Goal: Information Seeking & Learning: Find specific page/section

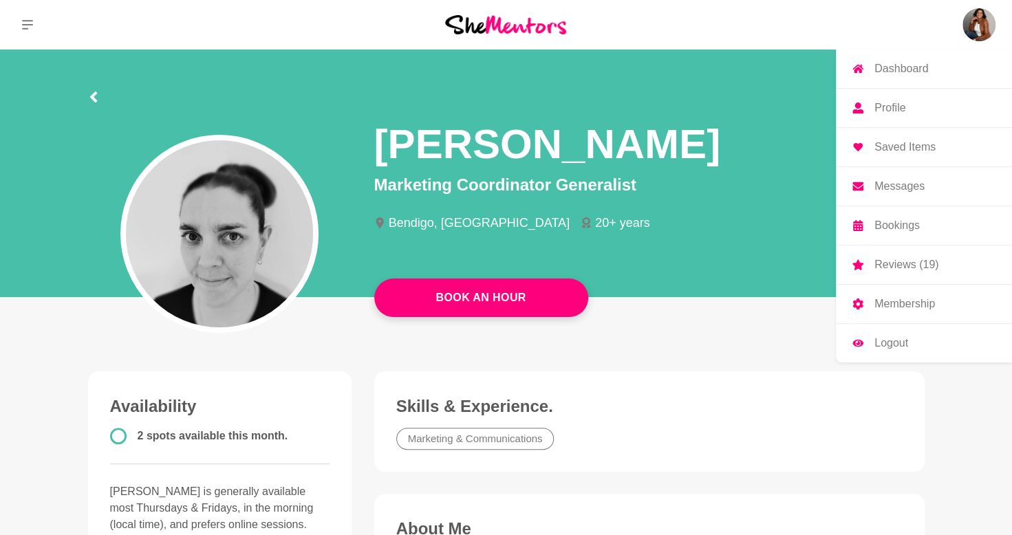
click at [896, 182] on p "Messages" at bounding box center [900, 186] width 50 height 11
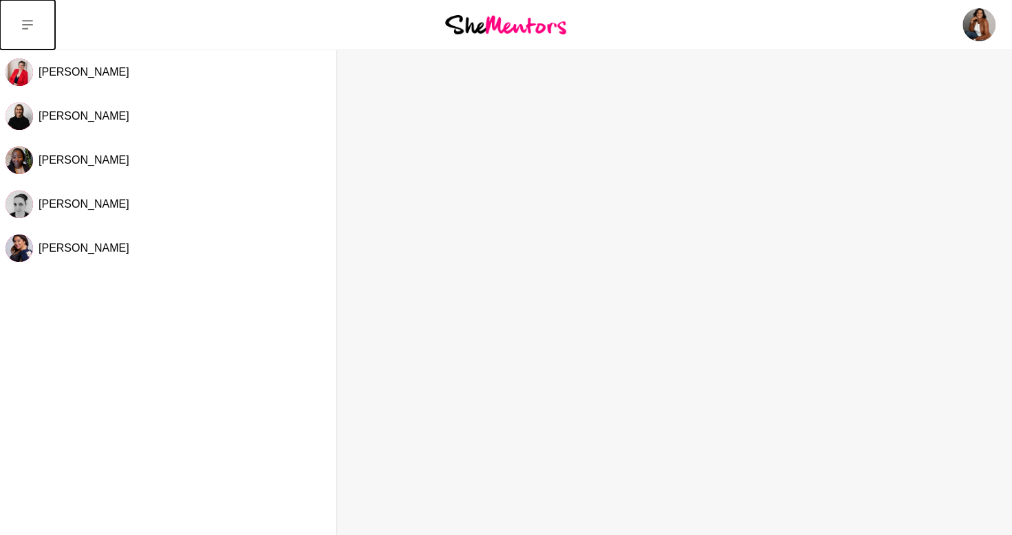
click at [28, 17] on button at bounding box center [27, 25] width 55 height 50
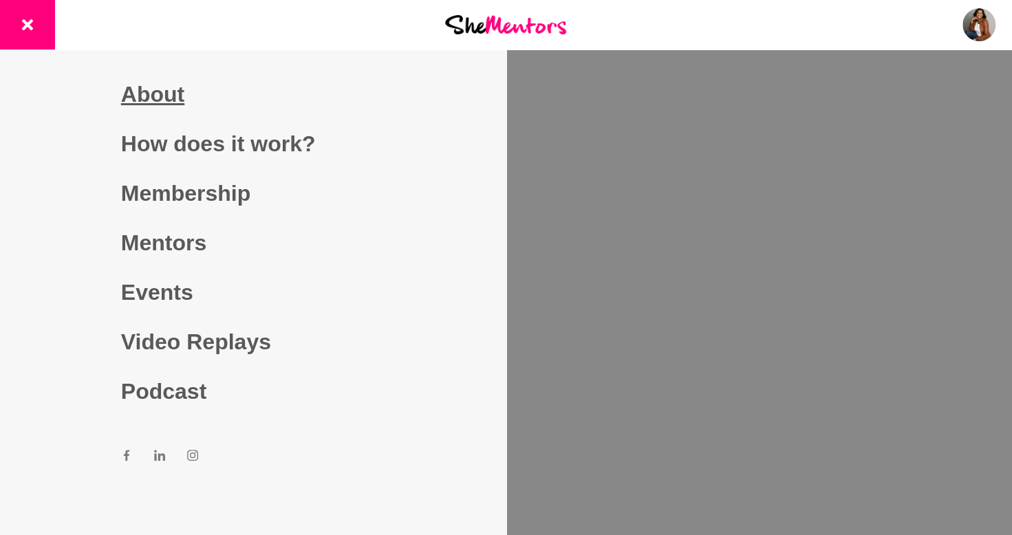
click at [142, 100] on link "About" at bounding box center [253, 94] width 264 height 50
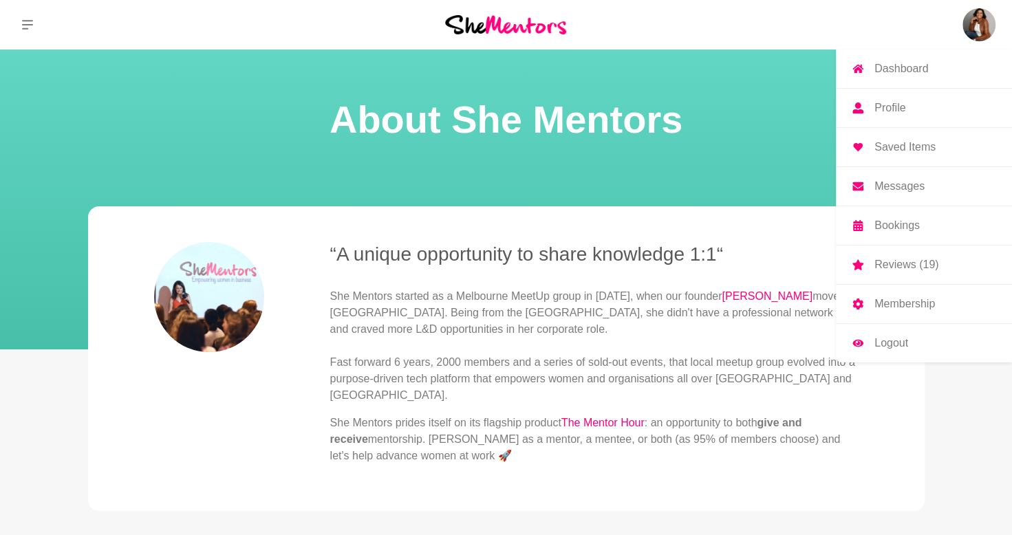
click at [965, 36] on img at bounding box center [979, 24] width 33 height 33
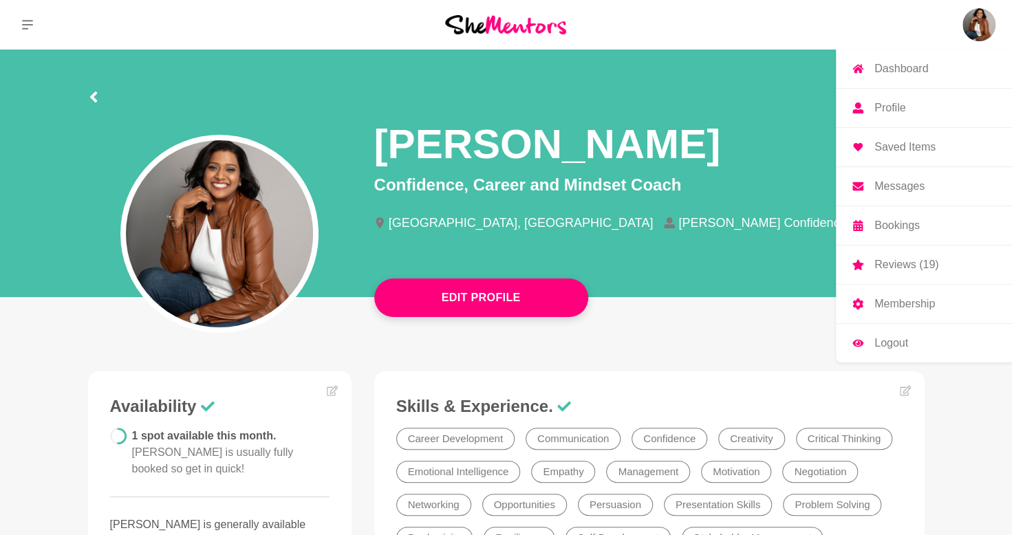
click at [877, 105] on p "Profile" at bounding box center [890, 108] width 31 height 11
click at [899, 224] on p "Bookings" at bounding box center [897, 225] width 45 height 11
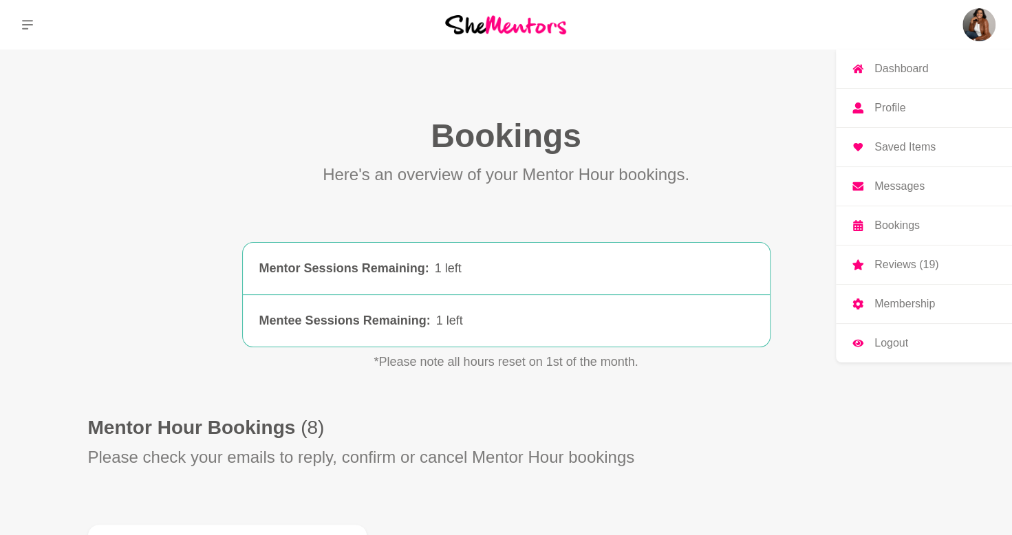
click at [990, 22] on img at bounding box center [979, 24] width 33 height 33
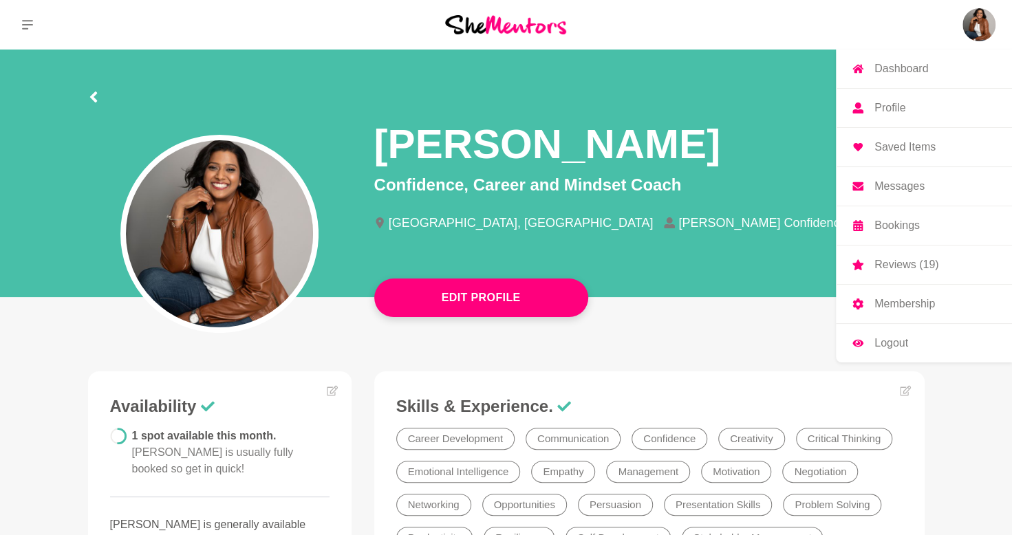
click at [893, 144] on p "Saved Items" at bounding box center [905, 147] width 61 height 11
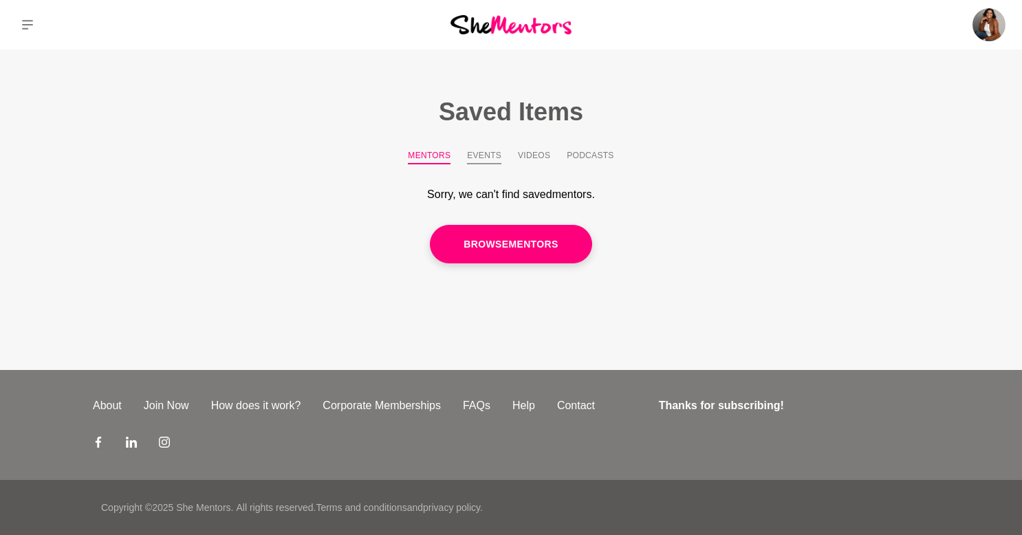
click at [472, 156] on button "Events" at bounding box center [484, 156] width 34 height 15
click at [521, 155] on button "Videos" at bounding box center [534, 156] width 32 height 15
click at [592, 155] on button "Podcasts" at bounding box center [590, 156] width 47 height 15
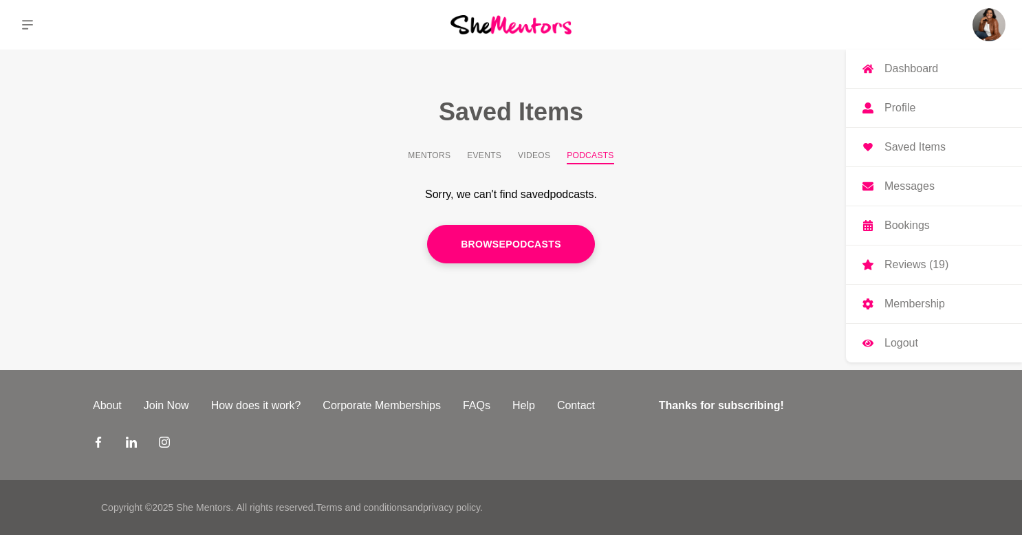
click at [991, 14] on img at bounding box center [989, 24] width 33 height 33
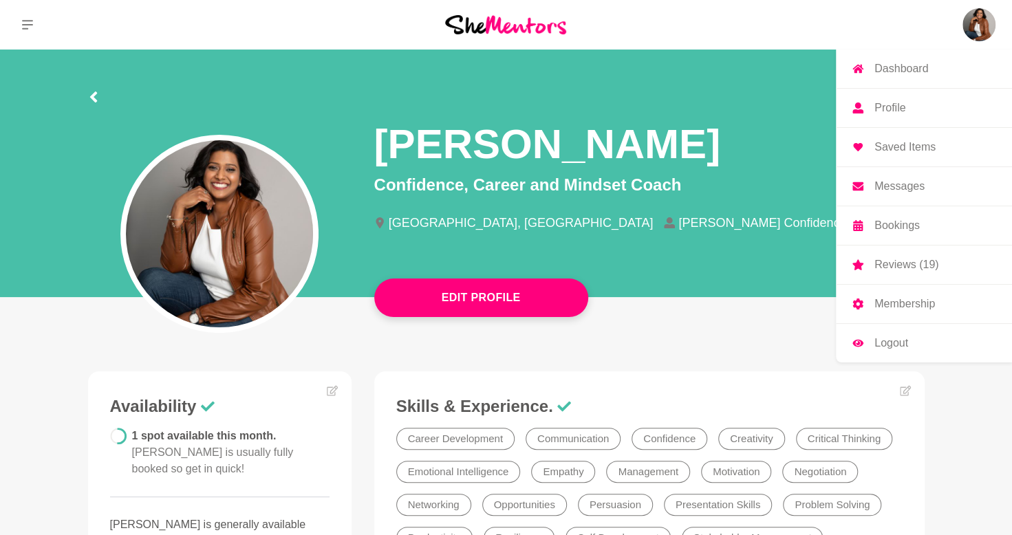
click at [908, 262] on p "Reviews (19)" at bounding box center [907, 264] width 64 height 11
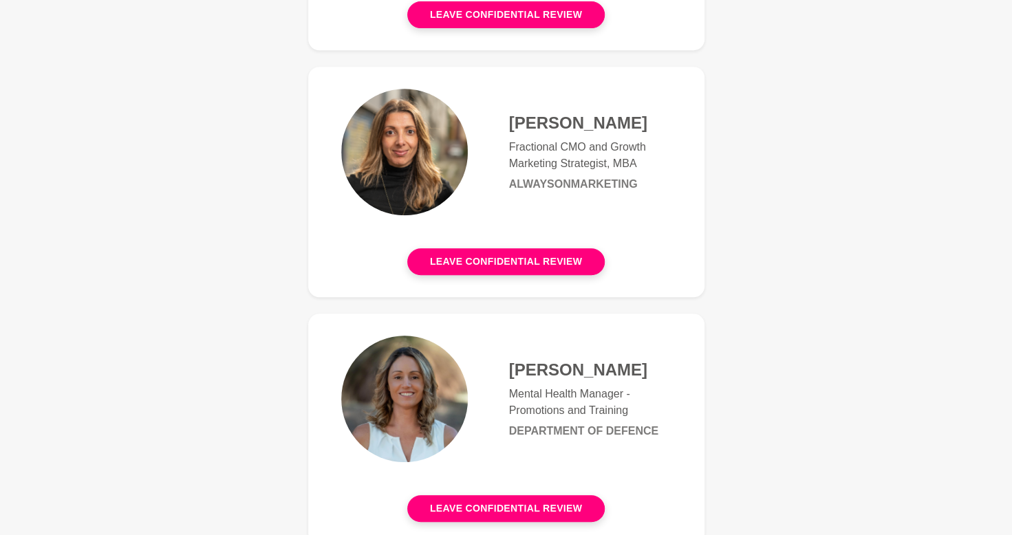
scroll to position [3716, 0]
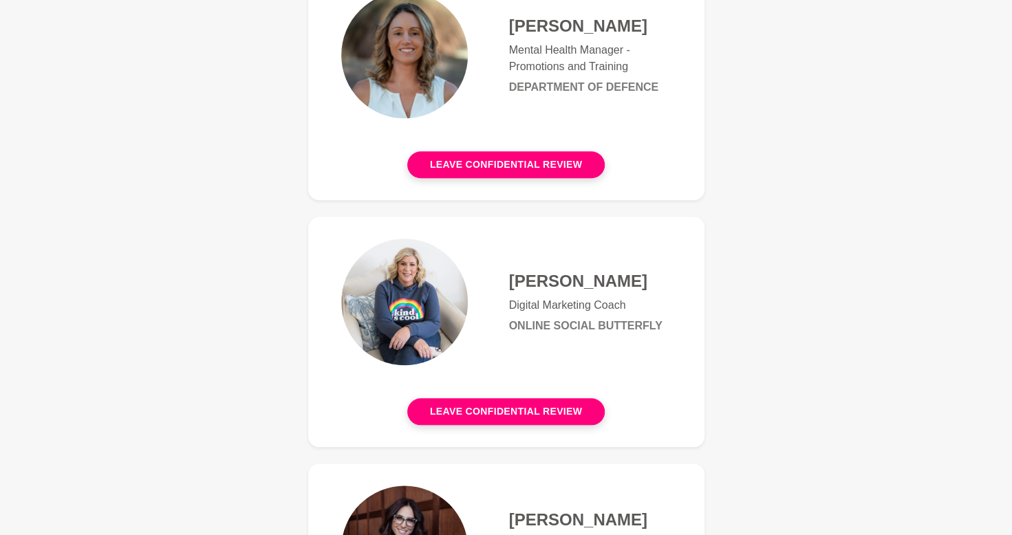
click at [625, 319] on h6 "Online Social Butterfly" at bounding box center [590, 326] width 162 height 14
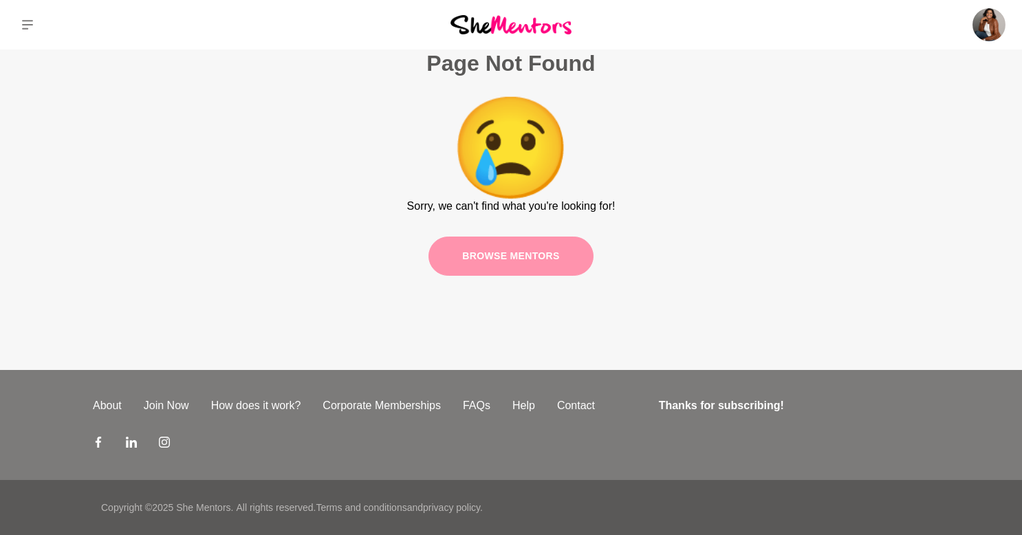
click at [537, 255] on link "Browse mentors" at bounding box center [511, 256] width 165 height 39
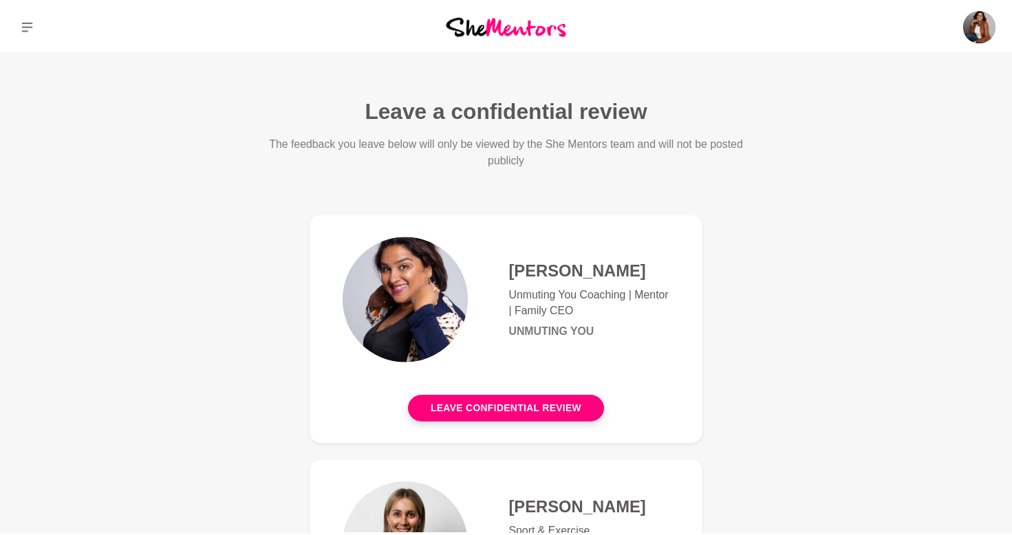
scroll to position [3716, 0]
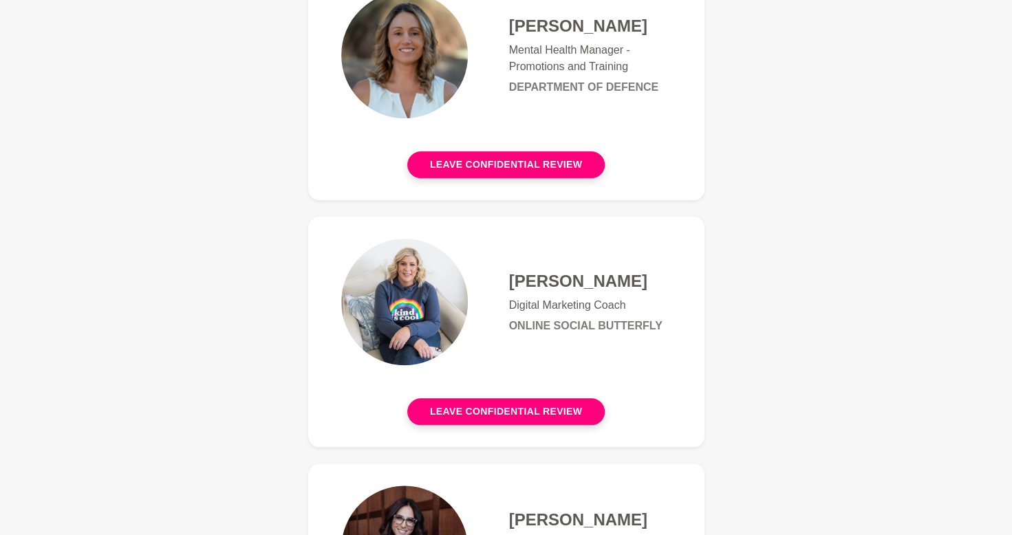
click at [377, 263] on img at bounding box center [404, 302] width 127 height 127
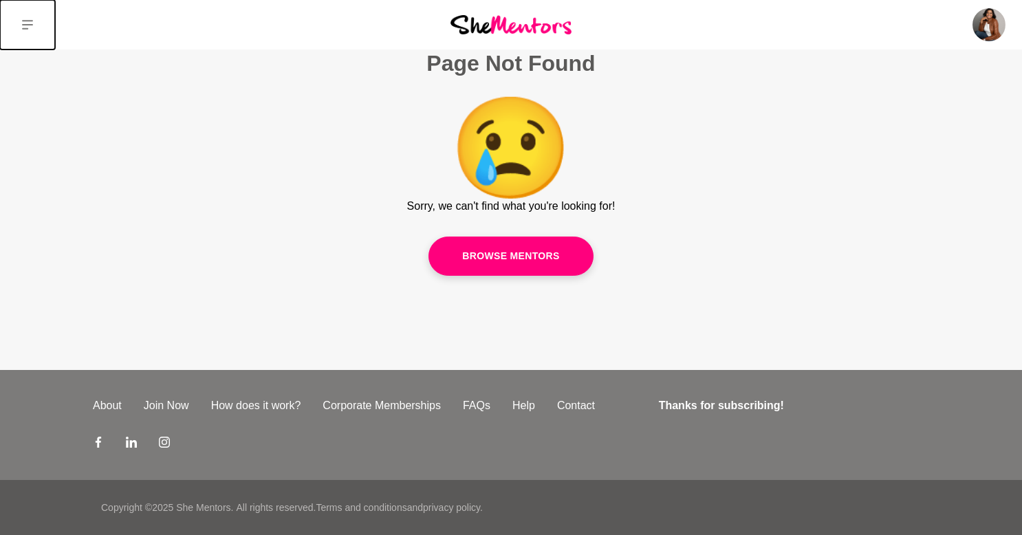
click at [28, 23] on icon at bounding box center [27, 24] width 11 height 11
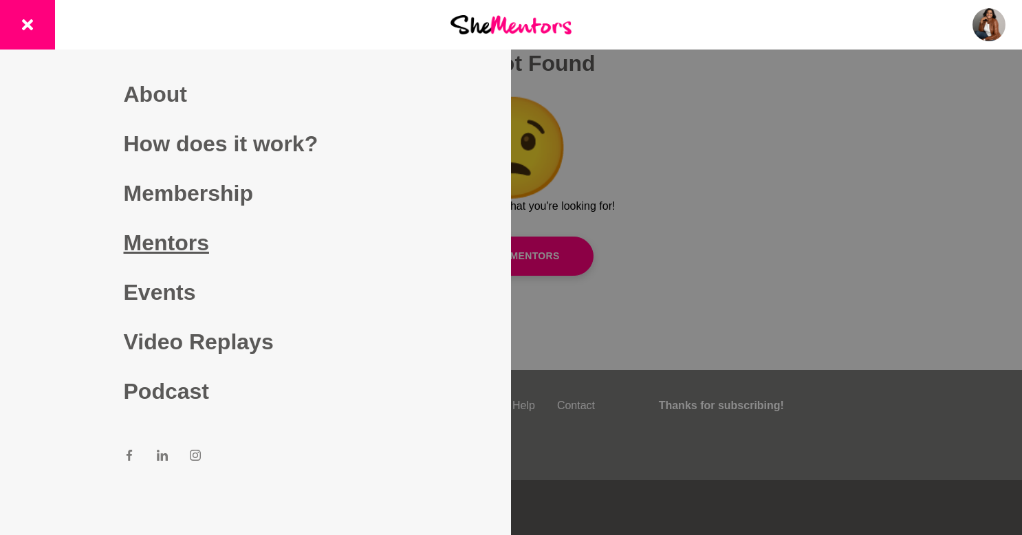
click at [180, 230] on link "Mentors" at bounding box center [256, 243] width 264 height 50
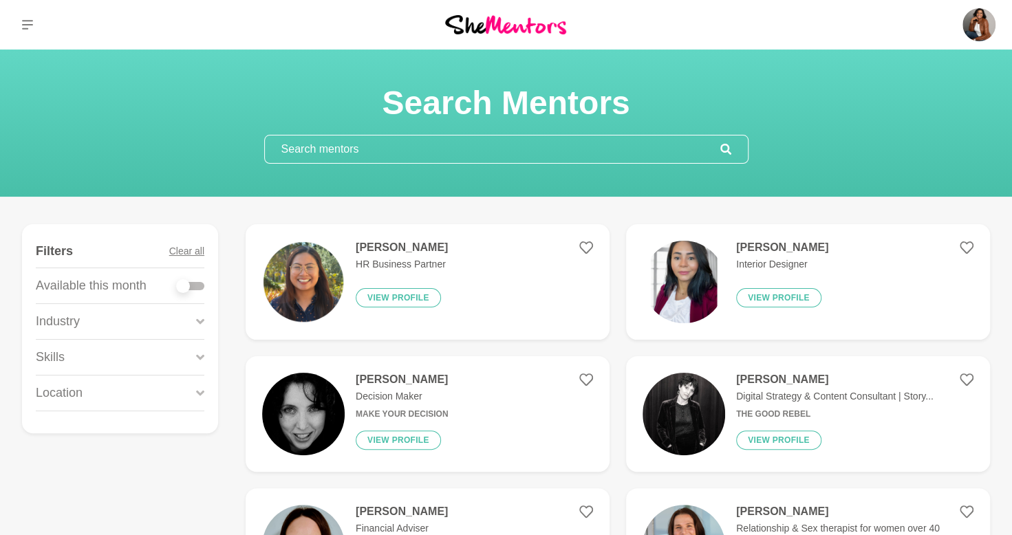
click at [398, 150] on input "text" at bounding box center [493, 150] width 456 height 28
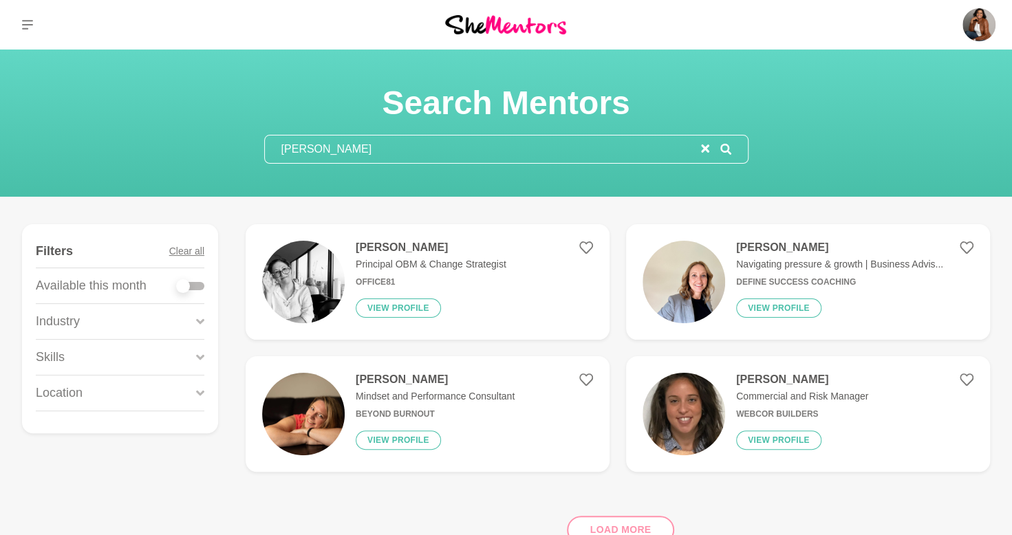
type input "[PERSON_NAME]"
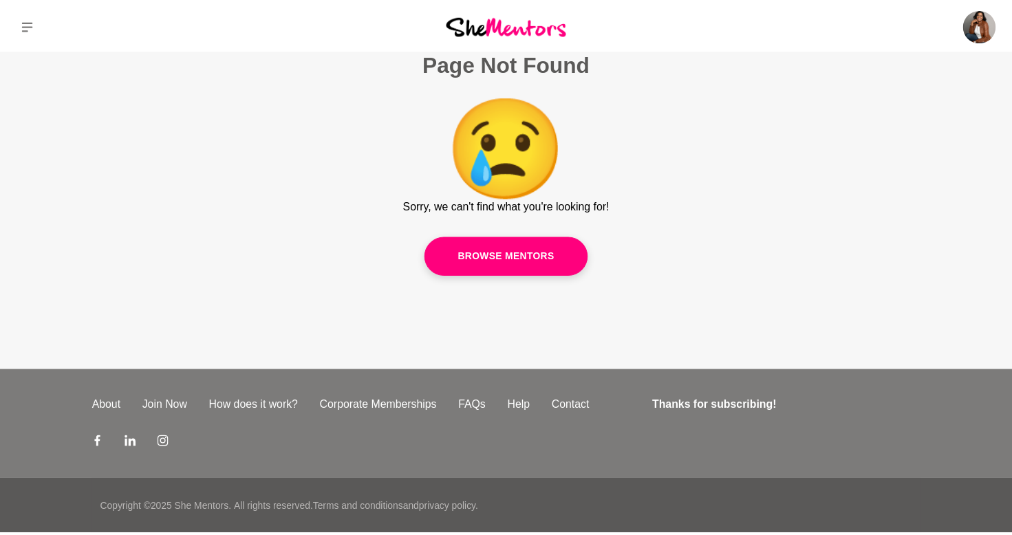
scroll to position [3716, 0]
